Goal: Check status: Check status

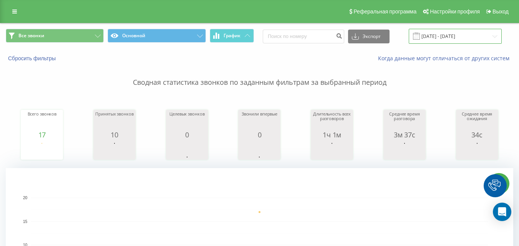
click at [457, 31] on input "[DATE] - [DATE]" at bounding box center [454, 36] width 93 height 15
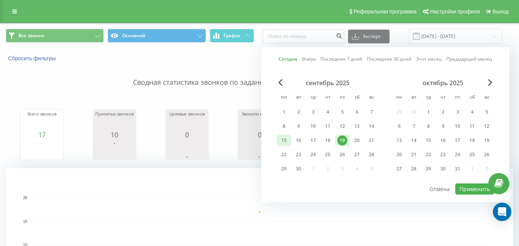
click at [286, 138] on div "15" at bounding box center [284, 141] width 10 height 10
click at [338, 140] on div "19" at bounding box center [342, 141] width 10 height 10
click at [463, 190] on button "Применить" at bounding box center [474, 188] width 39 height 11
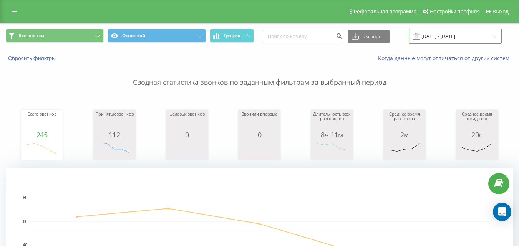
click at [440, 35] on input "15.09.2025 - 19.09.2025" at bounding box center [454, 36] width 93 height 15
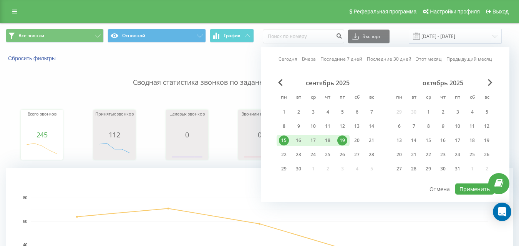
drag, startPoint x: 345, startPoint y: 141, endPoint x: 353, endPoint y: 148, distance: 10.6
click at [345, 141] on div "19" at bounding box center [342, 141] width 10 height 10
click at [464, 189] on button "Применить" at bounding box center [474, 188] width 39 height 11
type input "[DATE] - [DATE]"
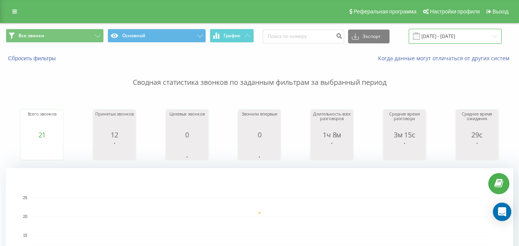
click at [440, 39] on input "[DATE] - [DATE]" at bounding box center [454, 36] width 93 height 15
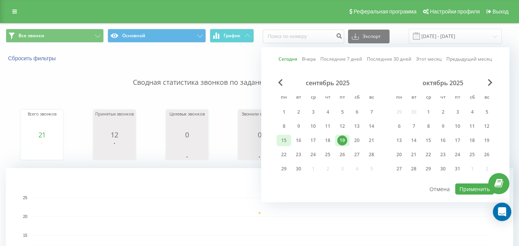
click at [282, 143] on div "15" at bounding box center [284, 141] width 10 height 10
click at [346, 140] on div "19" at bounding box center [342, 141] width 10 height 10
click at [469, 190] on button "Применить" at bounding box center [474, 188] width 39 height 11
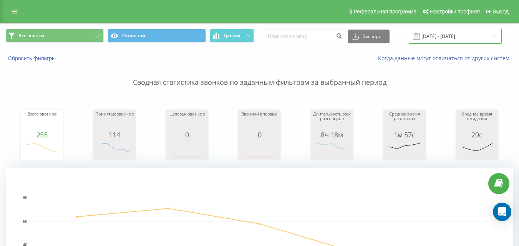
click at [436, 33] on input "[DATE] - [DATE]" at bounding box center [454, 36] width 93 height 15
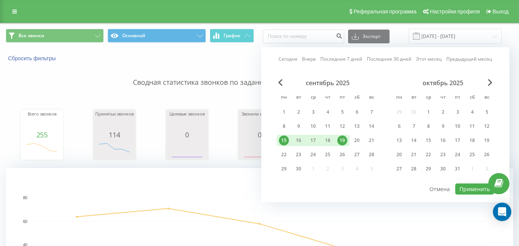
click at [345, 139] on div "19" at bounding box center [342, 141] width 10 height 10
click at [463, 190] on button "Применить" at bounding box center [474, 188] width 39 height 11
type input "[DATE] - [DATE]"
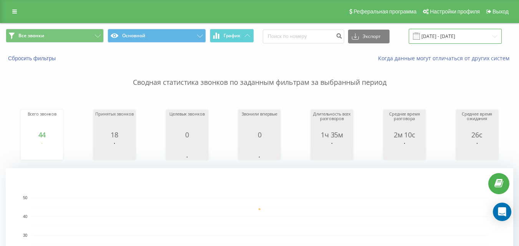
click at [443, 40] on input "[DATE] - [DATE]" at bounding box center [454, 36] width 93 height 15
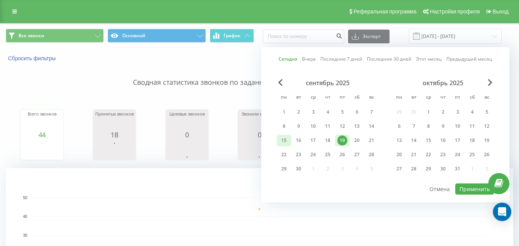
drag, startPoint x: 279, startPoint y: 141, endPoint x: 286, endPoint y: 141, distance: 6.9
click at [279, 141] on div "15" at bounding box center [284, 141] width 10 height 10
click at [341, 139] on div "19" at bounding box center [342, 141] width 10 height 10
click at [471, 189] on button "Применить" at bounding box center [474, 188] width 39 height 11
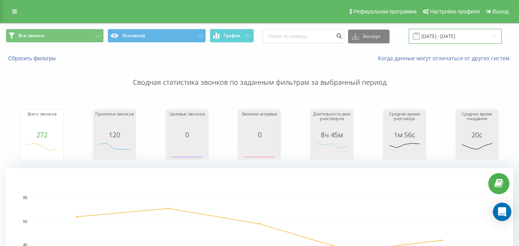
click at [463, 38] on input "[DATE] - [DATE]" at bounding box center [454, 36] width 93 height 15
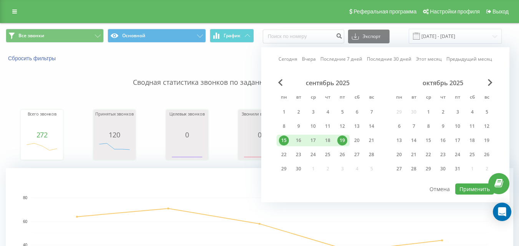
click at [344, 140] on div "19" at bounding box center [342, 141] width 10 height 10
click at [467, 191] on button "Применить" at bounding box center [474, 188] width 39 height 11
type input "[DATE] - [DATE]"
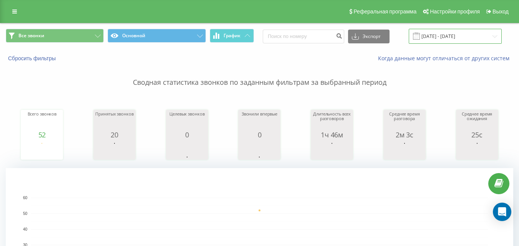
click at [438, 36] on input "[DATE] - [DATE]" at bounding box center [454, 36] width 93 height 15
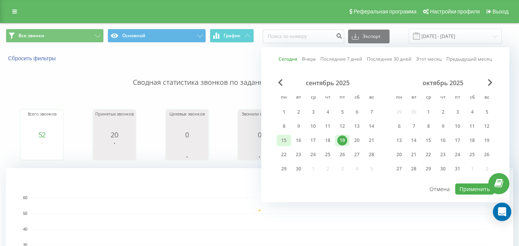
click at [278, 136] on div "15" at bounding box center [283, 141] width 15 height 12
click at [347, 138] on div "19" at bounding box center [342, 141] width 15 height 12
click at [466, 188] on button "Применить" at bounding box center [474, 188] width 39 height 11
type input "[DATE] - [DATE]"
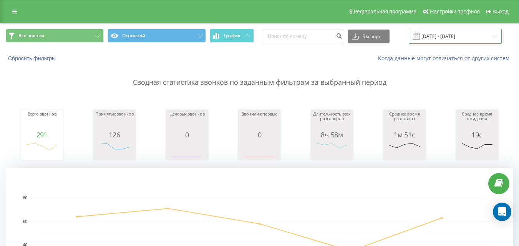
click at [440, 37] on input "[DATE] - [DATE]" at bounding box center [454, 36] width 93 height 15
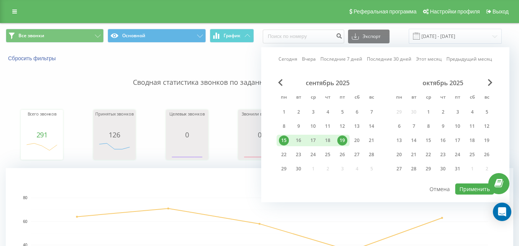
click at [345, 142] on div "19" at bounding box center [342, 141] width 10 height 10
click at [469, 189] on button "Применить" at bounding box center [474, 188] width 39 height 11
type input "[DATE] - [DATE]"
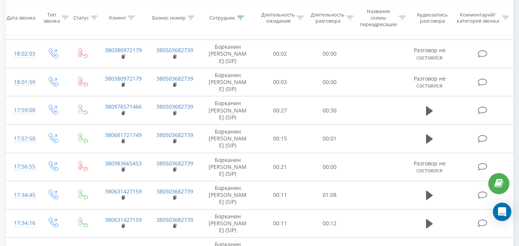
scroll to position [461, 0]
